Goal: Navigation & Orientation: Find specific page/section

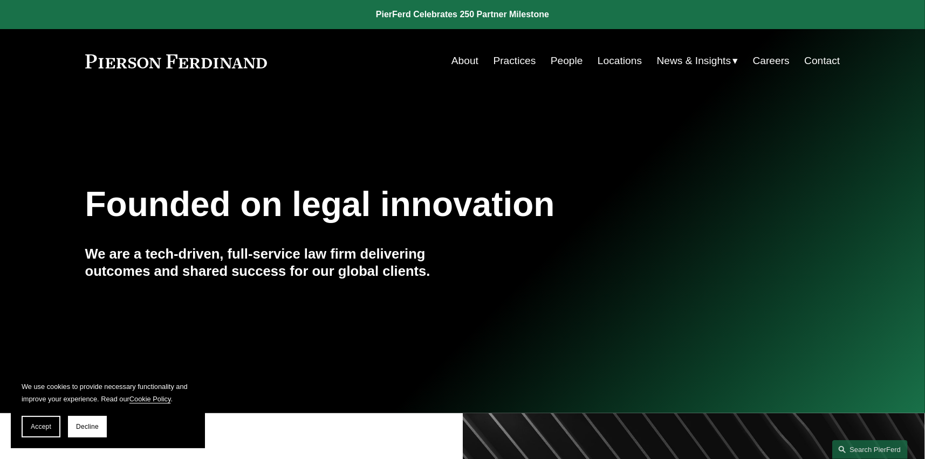
click at [574, 61] on link "People" at bounding box center [566, 61] width 32 height 20
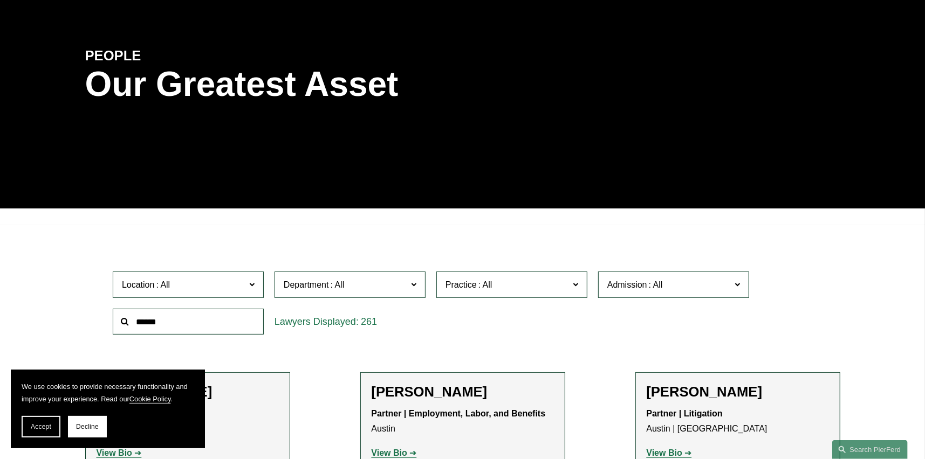
scroll to position [216, 0]
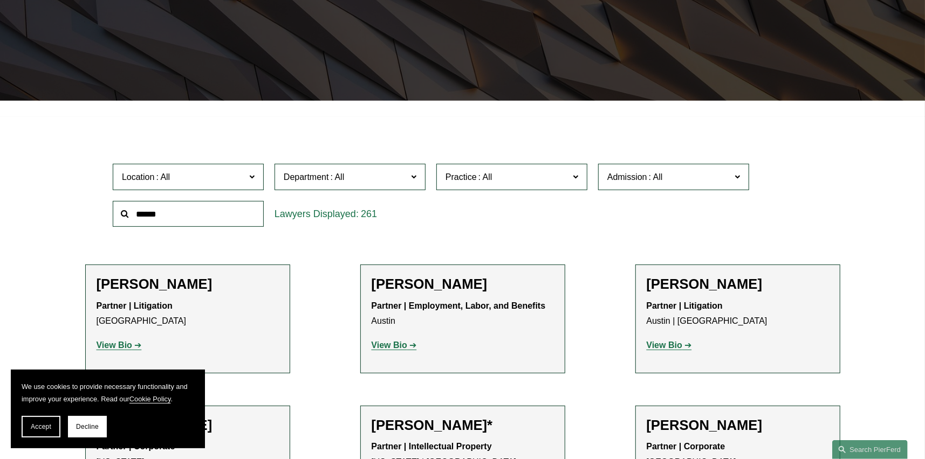
click at [574, 174] on span at bounding box center [575, 177] width 5 height 14
click at [0, 0] on link "Cyber, Privacy & Technology" at bounding box center [0, 0] width 0 height 0
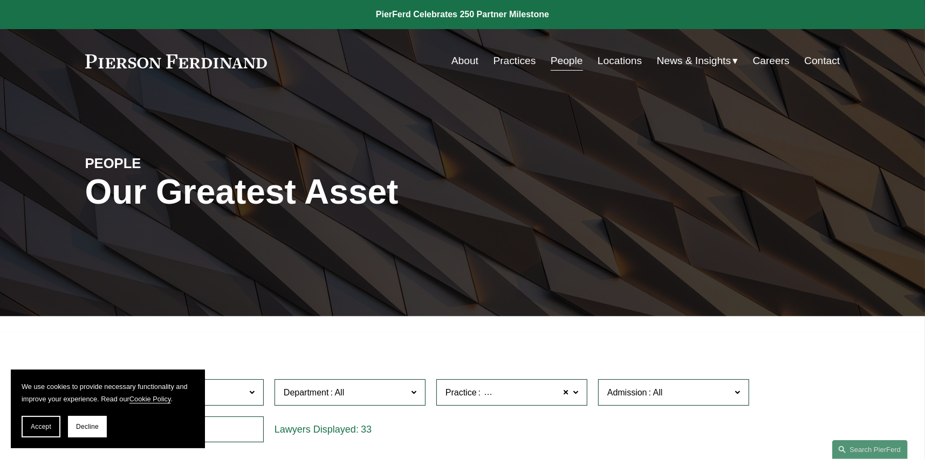
click at [452, 53] on link "About" at bounding box center [464, 61] width 27 height 20
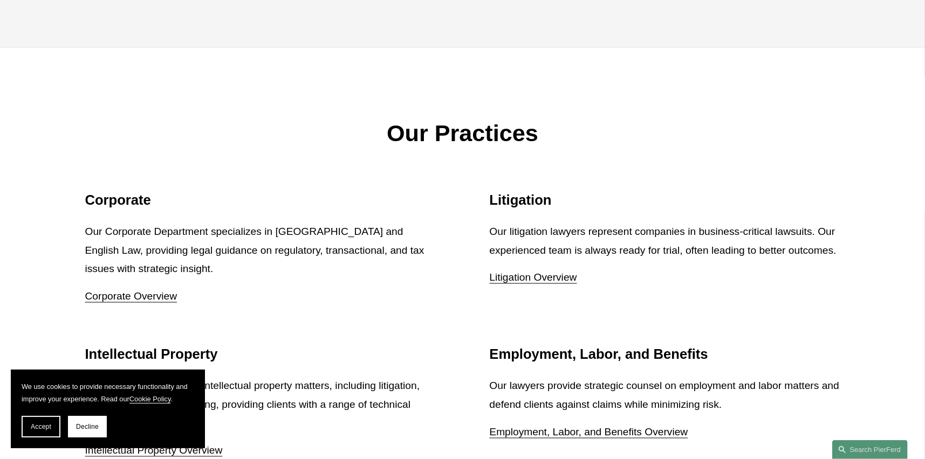
scroll to position [1402, 0]
